Goal: Use online tool/utility: Utilize a website feature to perform a specific function

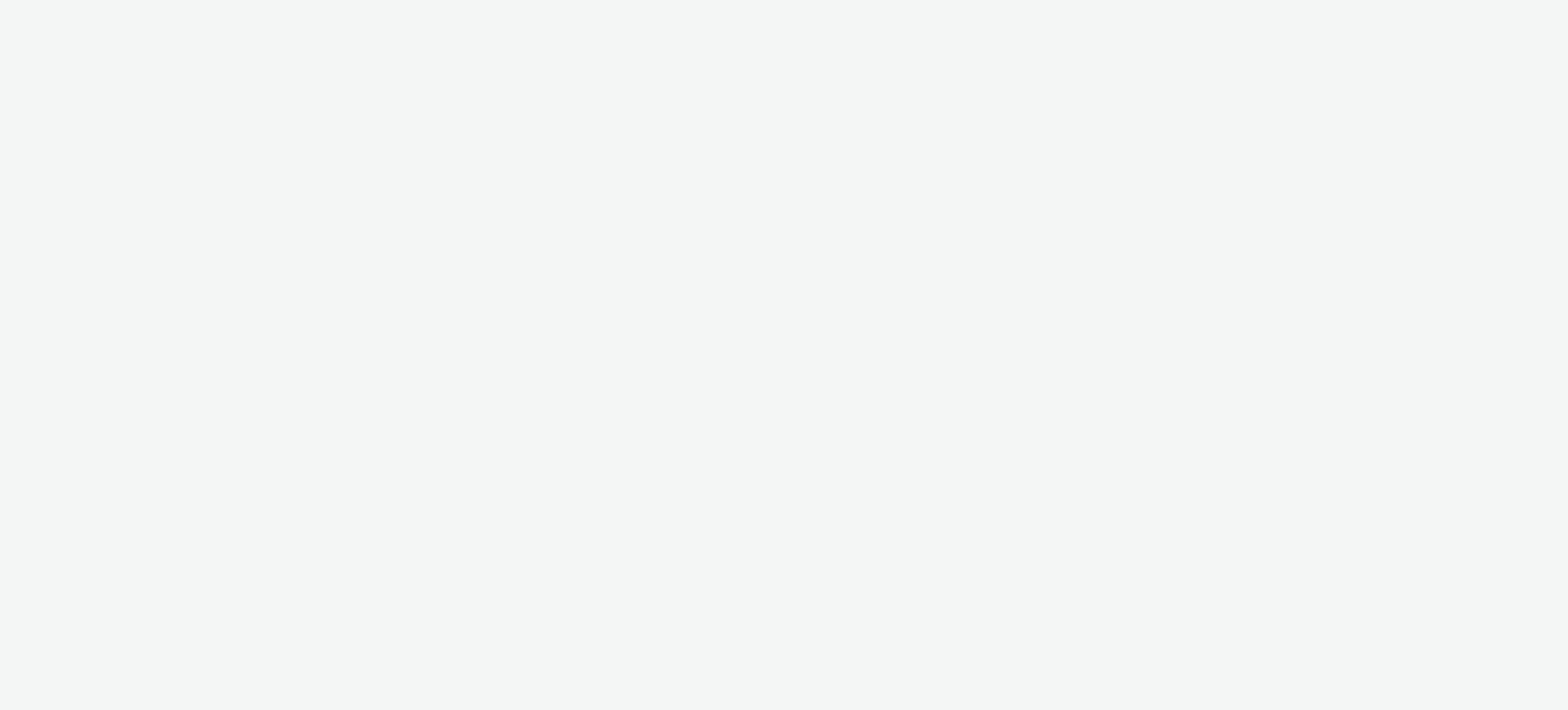
select select "ac009755-aa48-4799-8050-7a339a378eb8"
select select "79162ed7-0017-4339-93b0-3399b708648f"
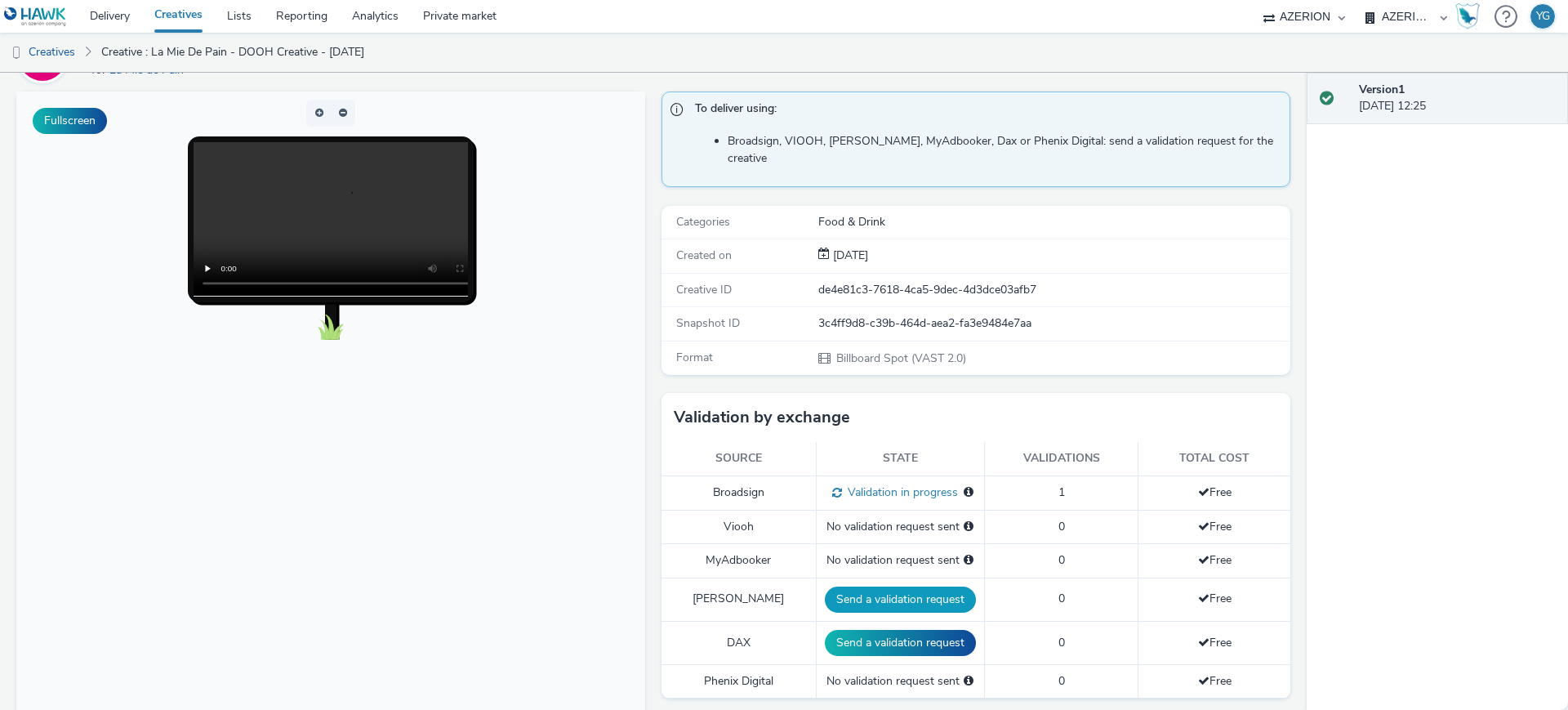
scroll to position [510, 0]
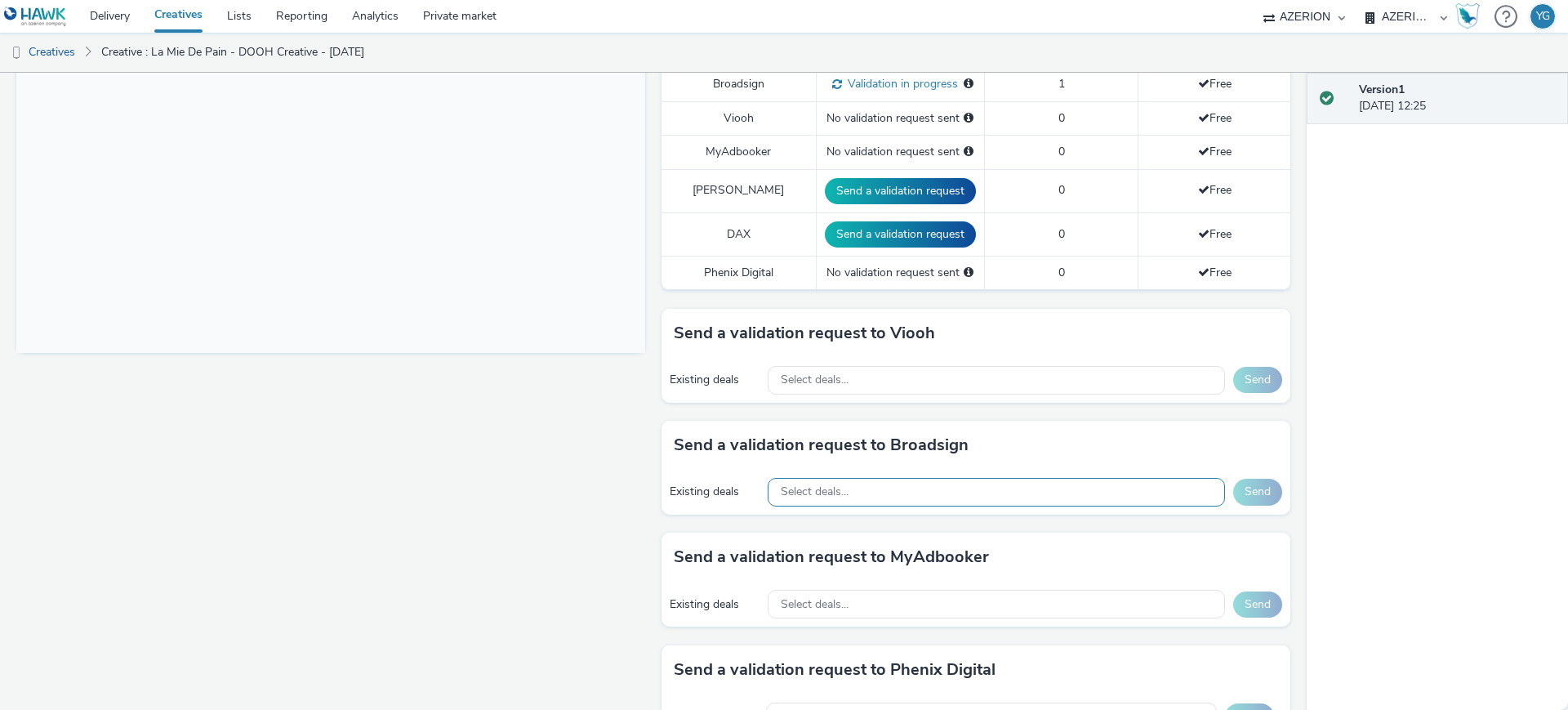
click at [832, 485] on span "Select deals..." at bounding box center [815, 491] width 68 height 14
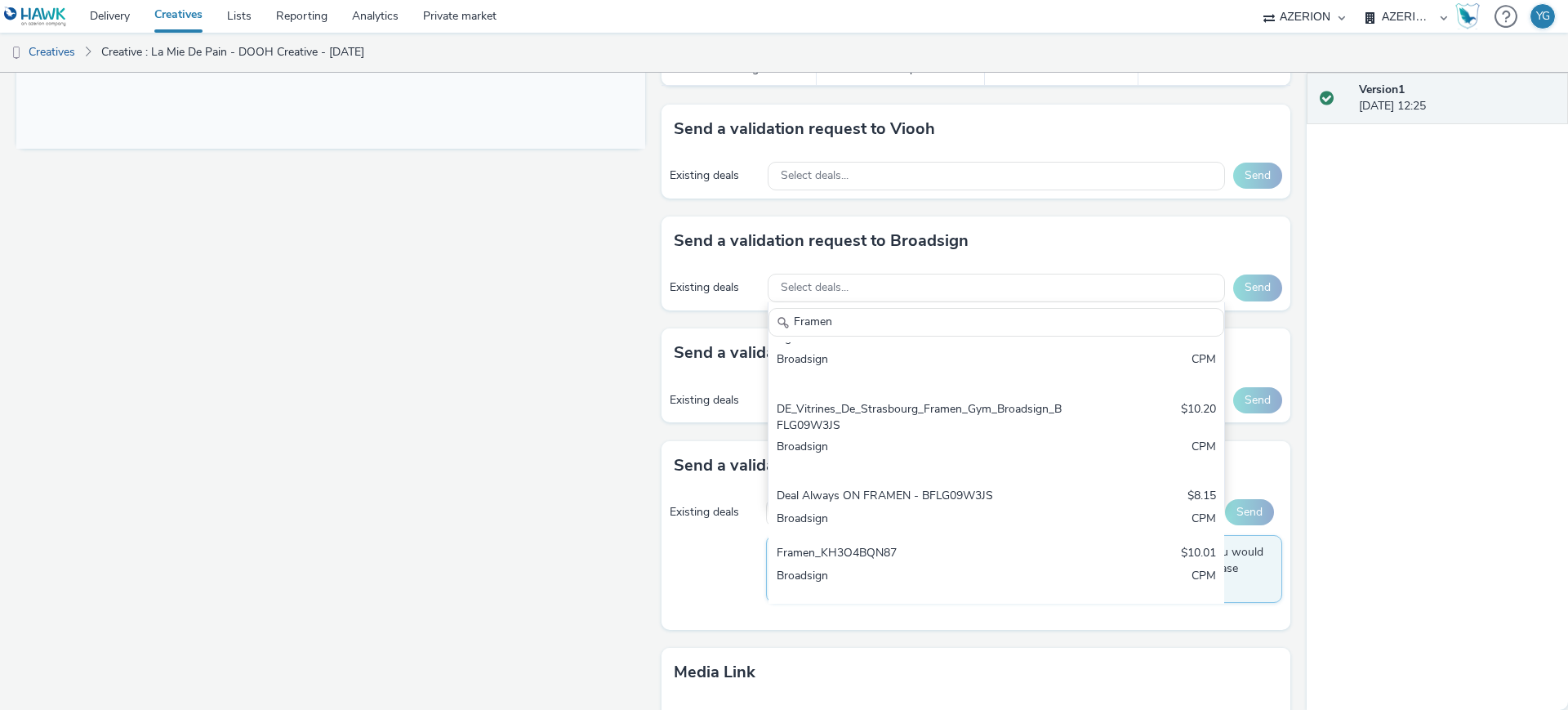
scroll to position [204, 0]
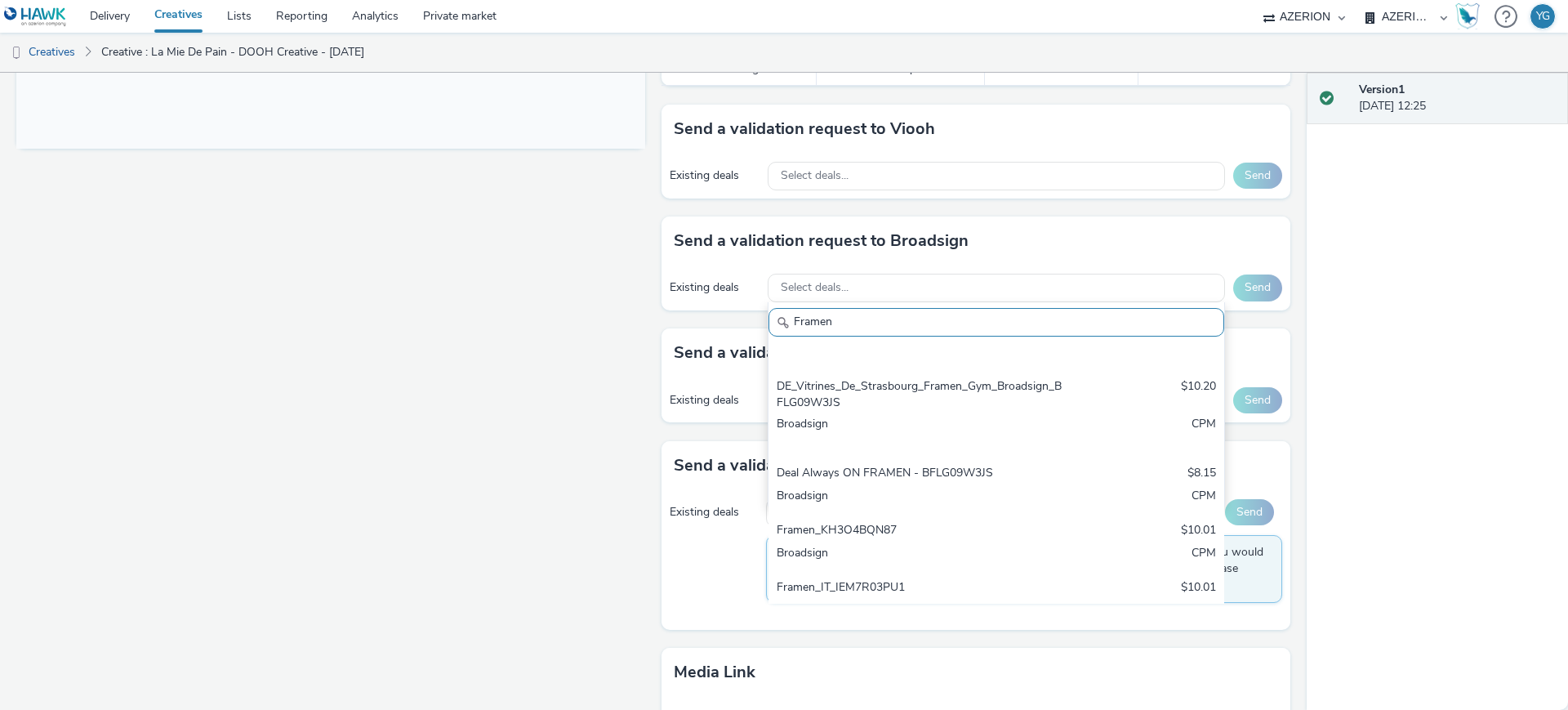
drag, startPoint x: 860, startPoint y: 298, endPoint x: 701, endPoint y: 298, distance: 159.0
click at [701, 298] on div "Send a validation request to Broadsign Existing deals Select deals... Framen FR…" at bounding box center [976, 273] width 629 height 112
paste input "KH3O4BQN87"
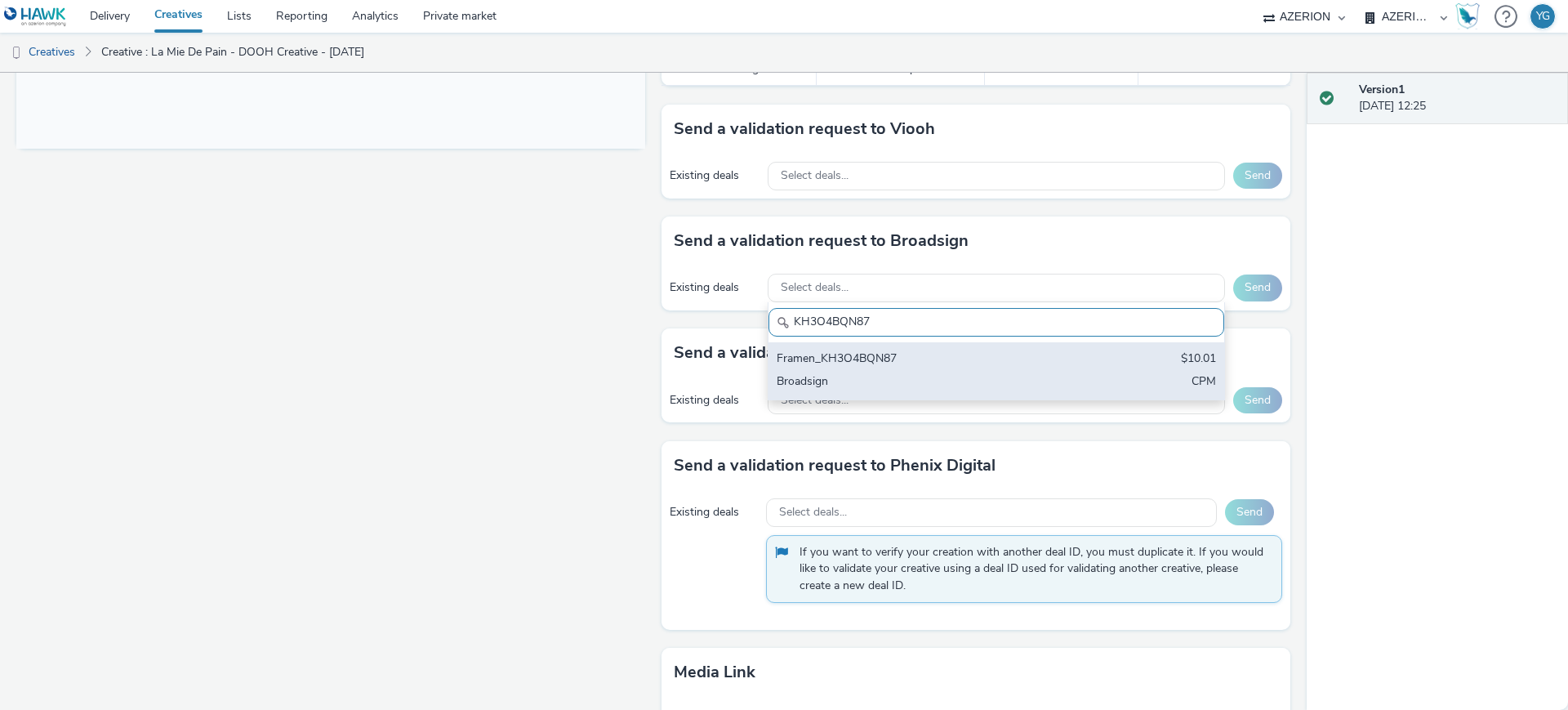
click at [826, 373] on div "Broadsign" at bounding box center [921, 382] width 290 height 19
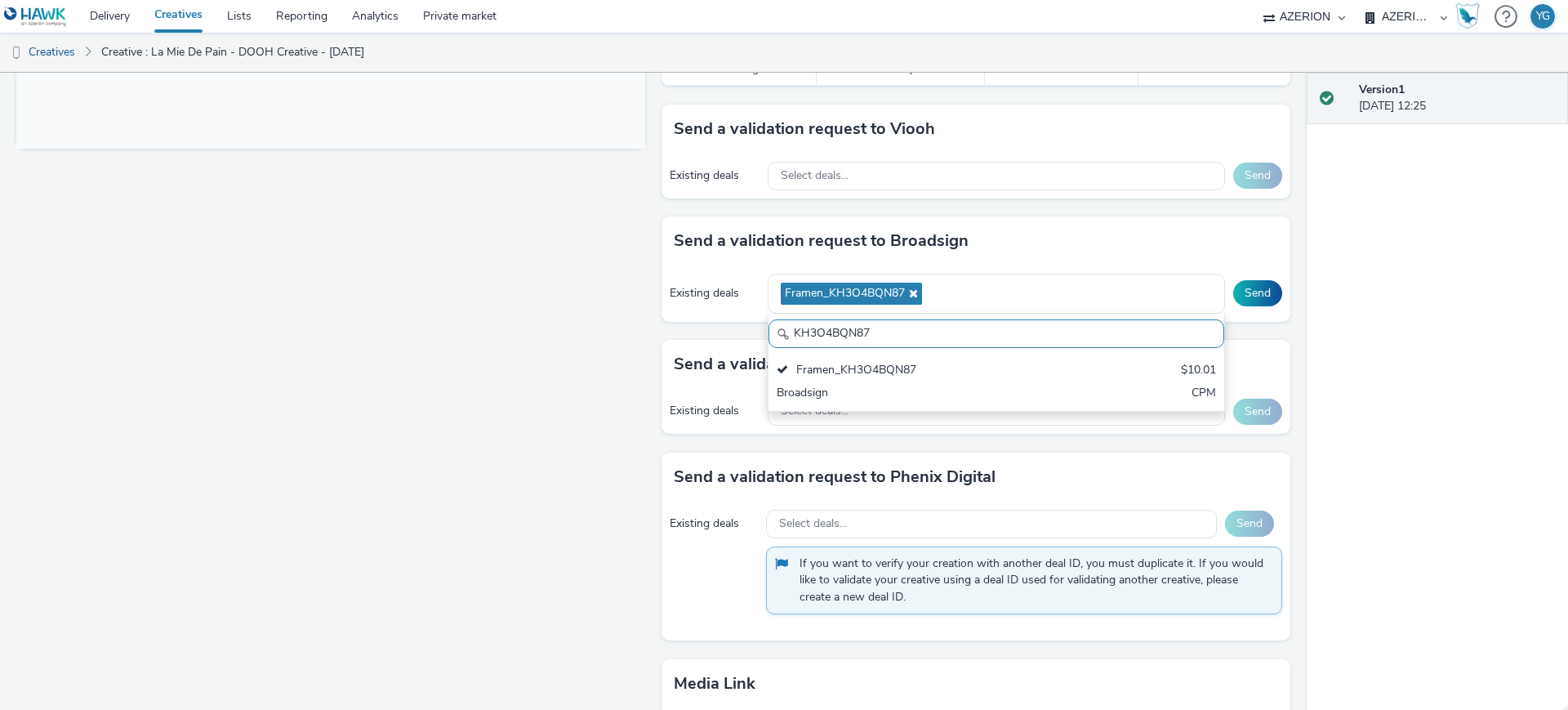
drag, startPoint x: 896, startPoint y: 315, endPoint x: 757, endPoint y: 322, distance: 139.2
click at [757, 322] on div "Send a validation request to Broadsign Existing deals Framen_KH3O4BQN87 KH3O4BQ…" at bounding box center [976, 278] width 629 height 123
paste input "7OIUH1LWBP"
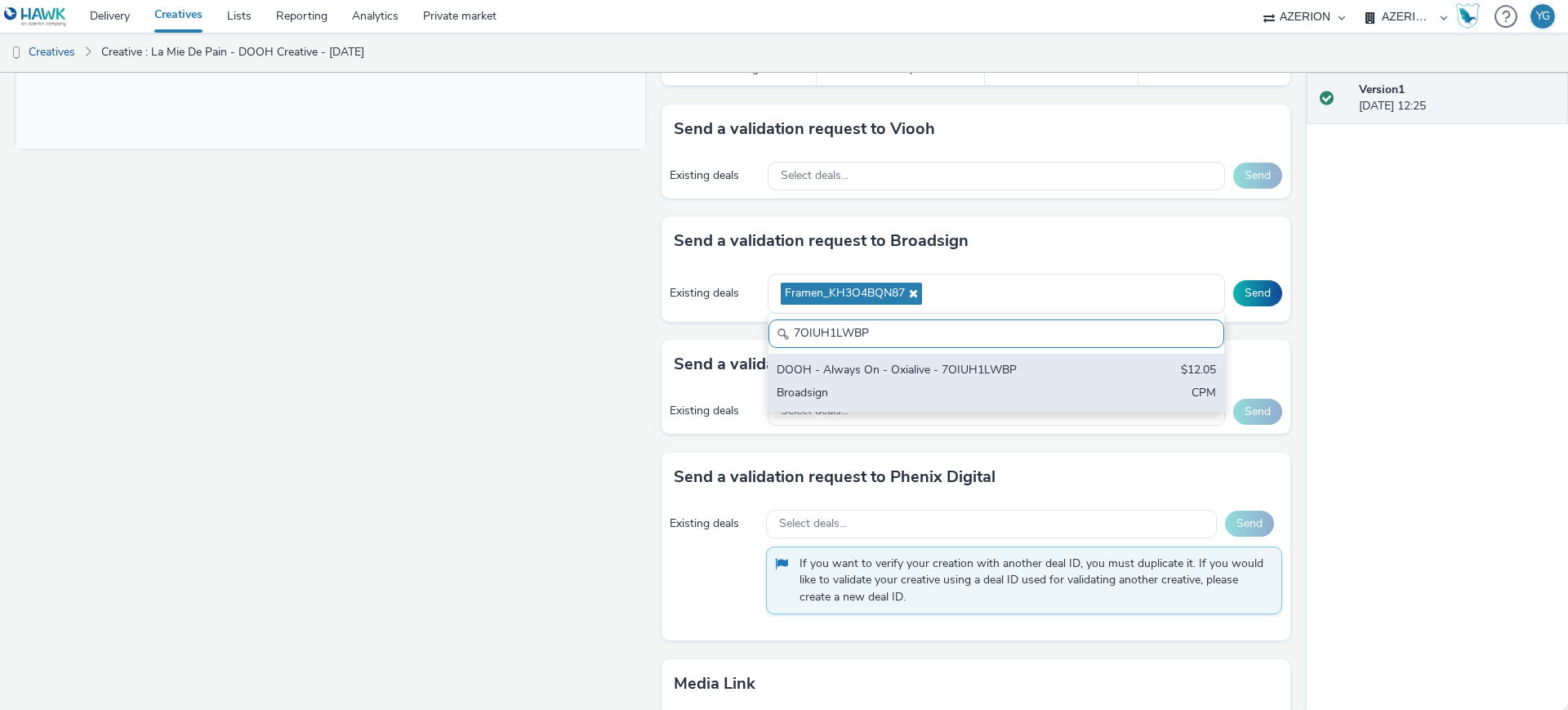
click at [809, 362] on div "DOOH - Always On - Oxialive - 7OIUH1LWBP" at bounding box center [921, 371] width 290 height 19
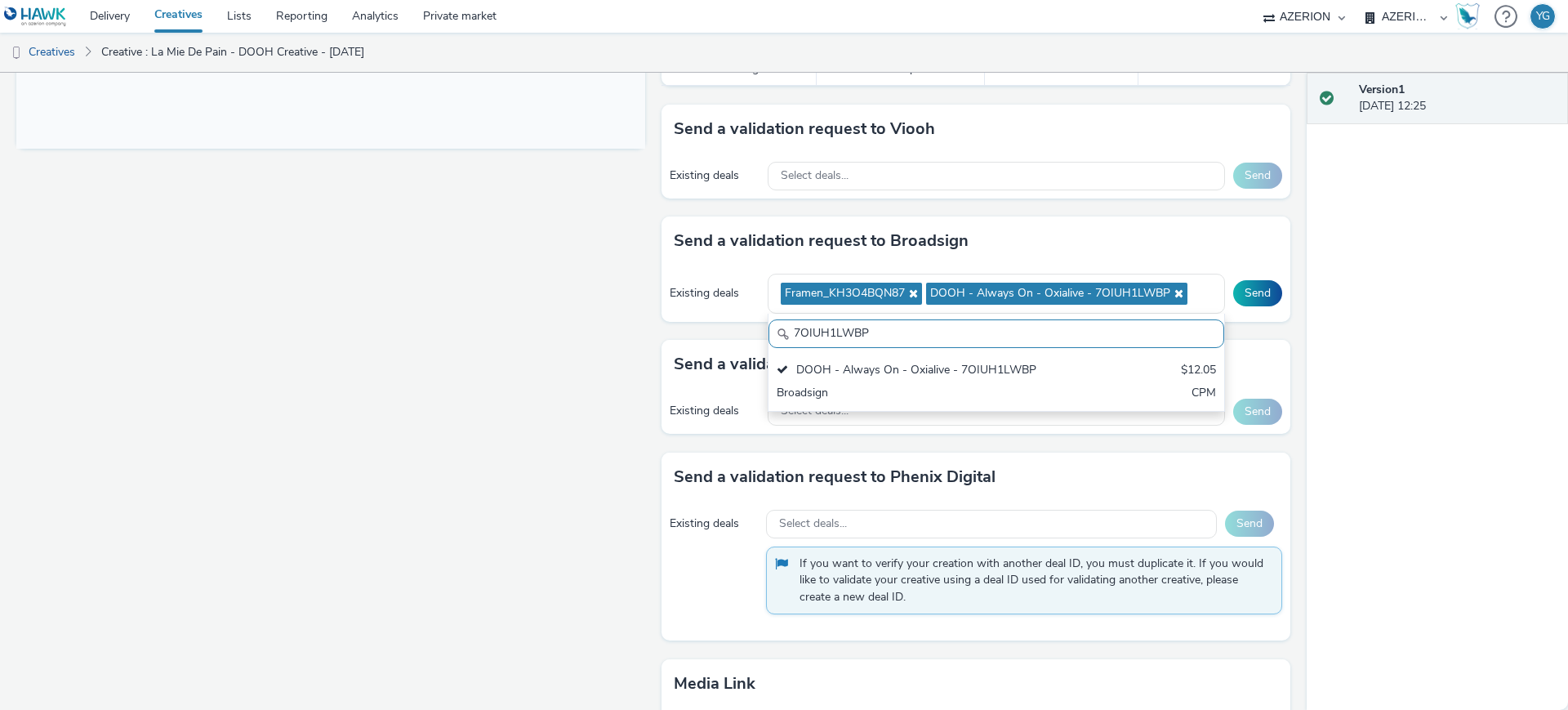
drag, startPoint x: 943, startPoint y: 322, endPoint x: 679, endPoint y: 318, distance: 264.0
click at [686, 318] on div "Send a validation request to Broadsign Existing deals Framen_KH3O4BQN87 DOOH - …" at bounding box center [976, 278] width 629 height 123
paste input "LJMFWAO30C"
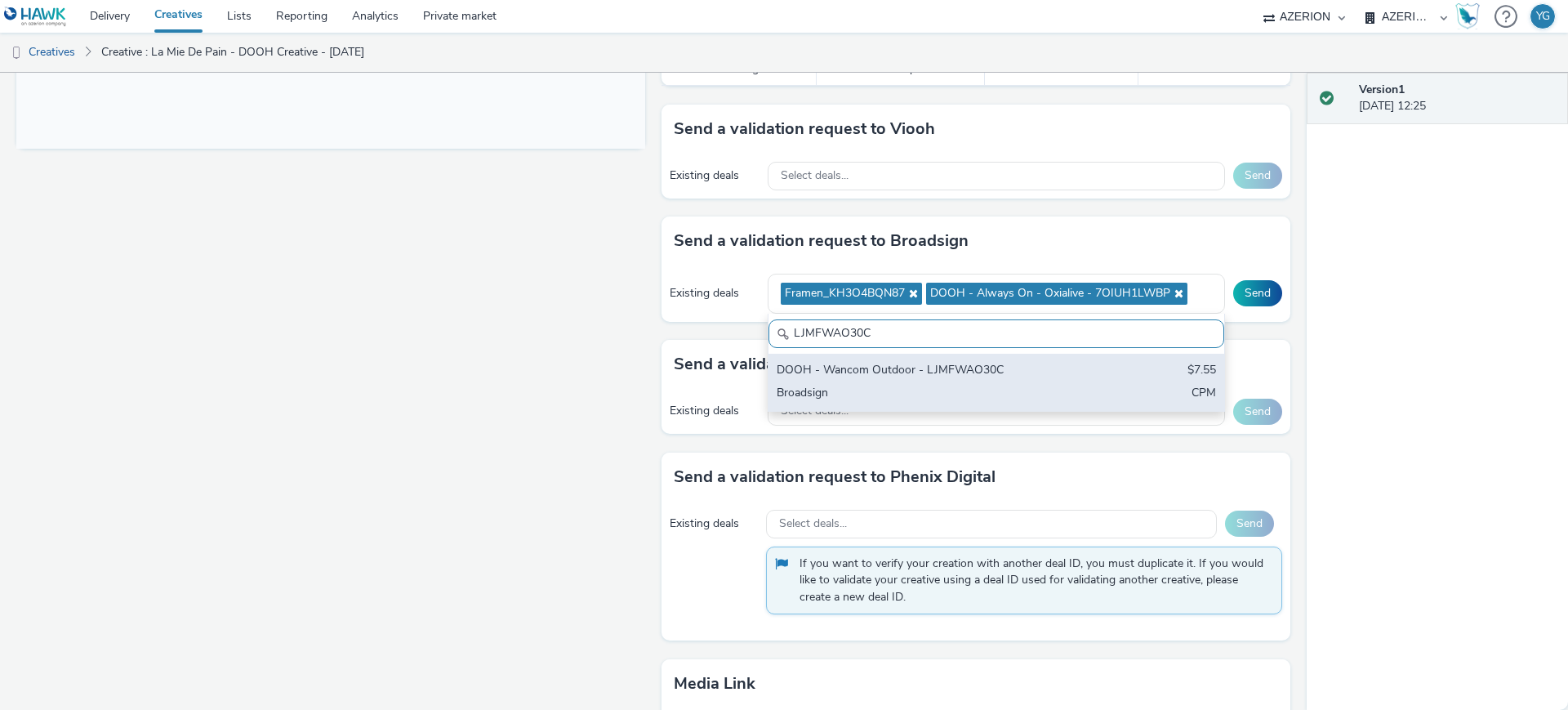
type input "LJMFWAO30C"
click at [860, 362] on div "DOOH - Wancom Outdoor - LJMFWAO30C" at bounding box center [921, 371] width 290 height 19
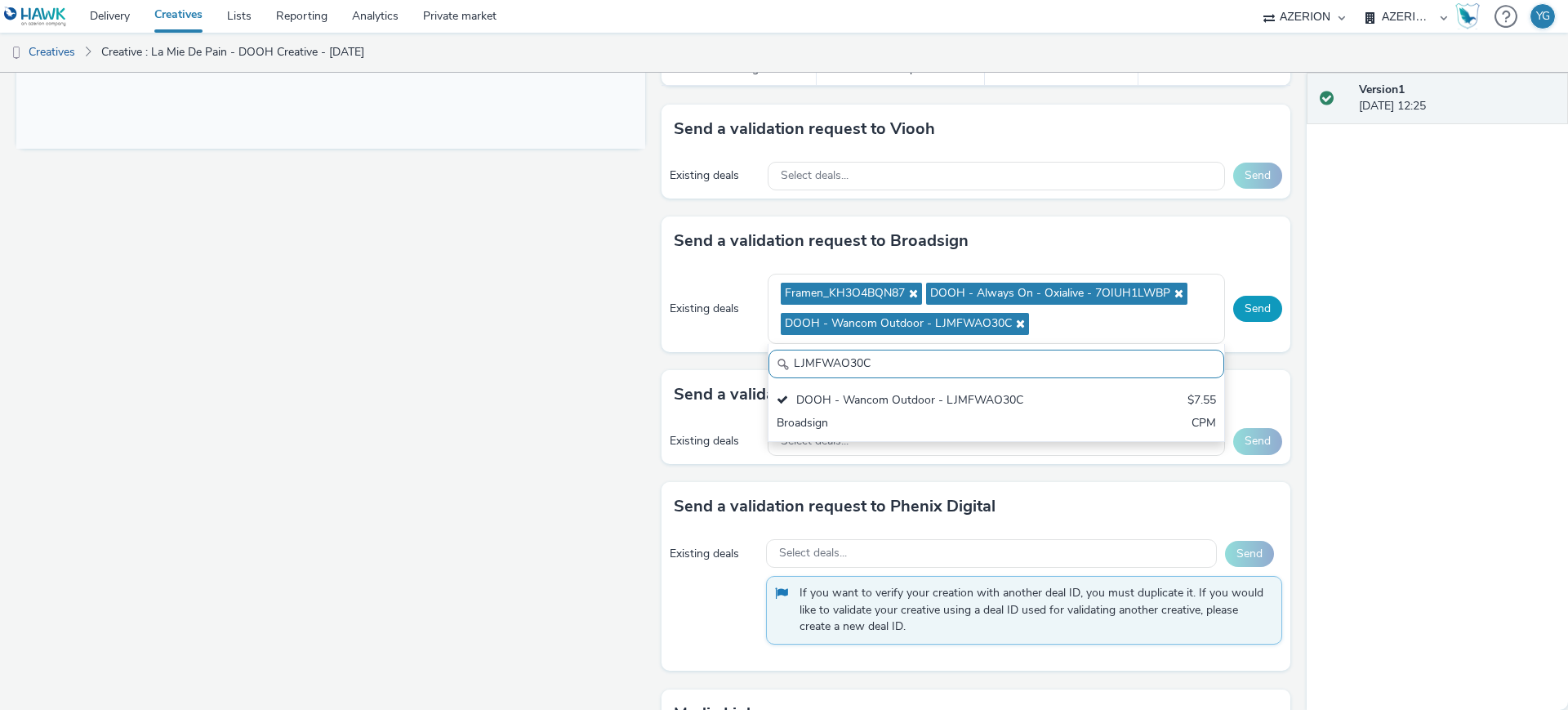
click at [1236, 295] on button "Send" at bounding box center [1258, 309] width 49 height 27
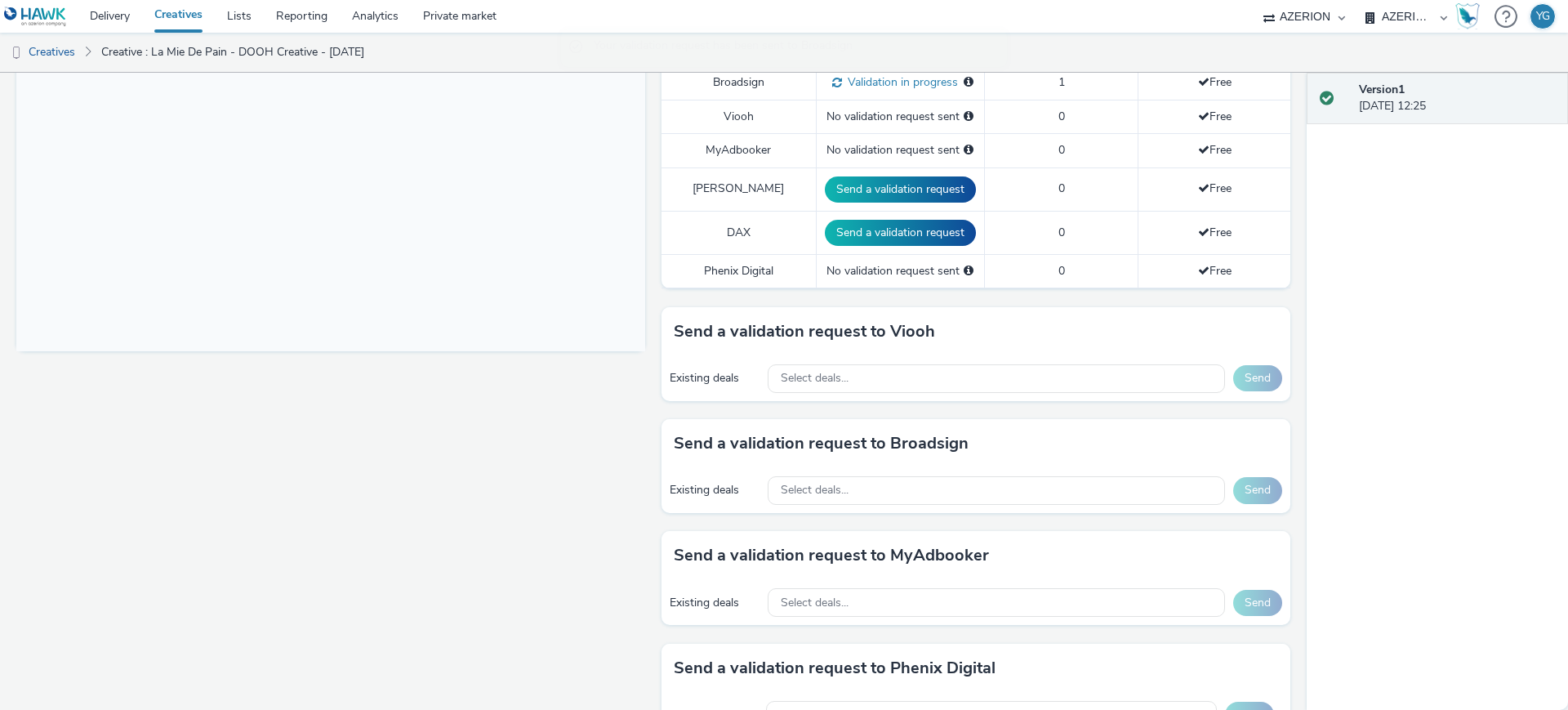
scroll to position [410, 0]
